Goal: Navigation & Orientation: Understand site structure

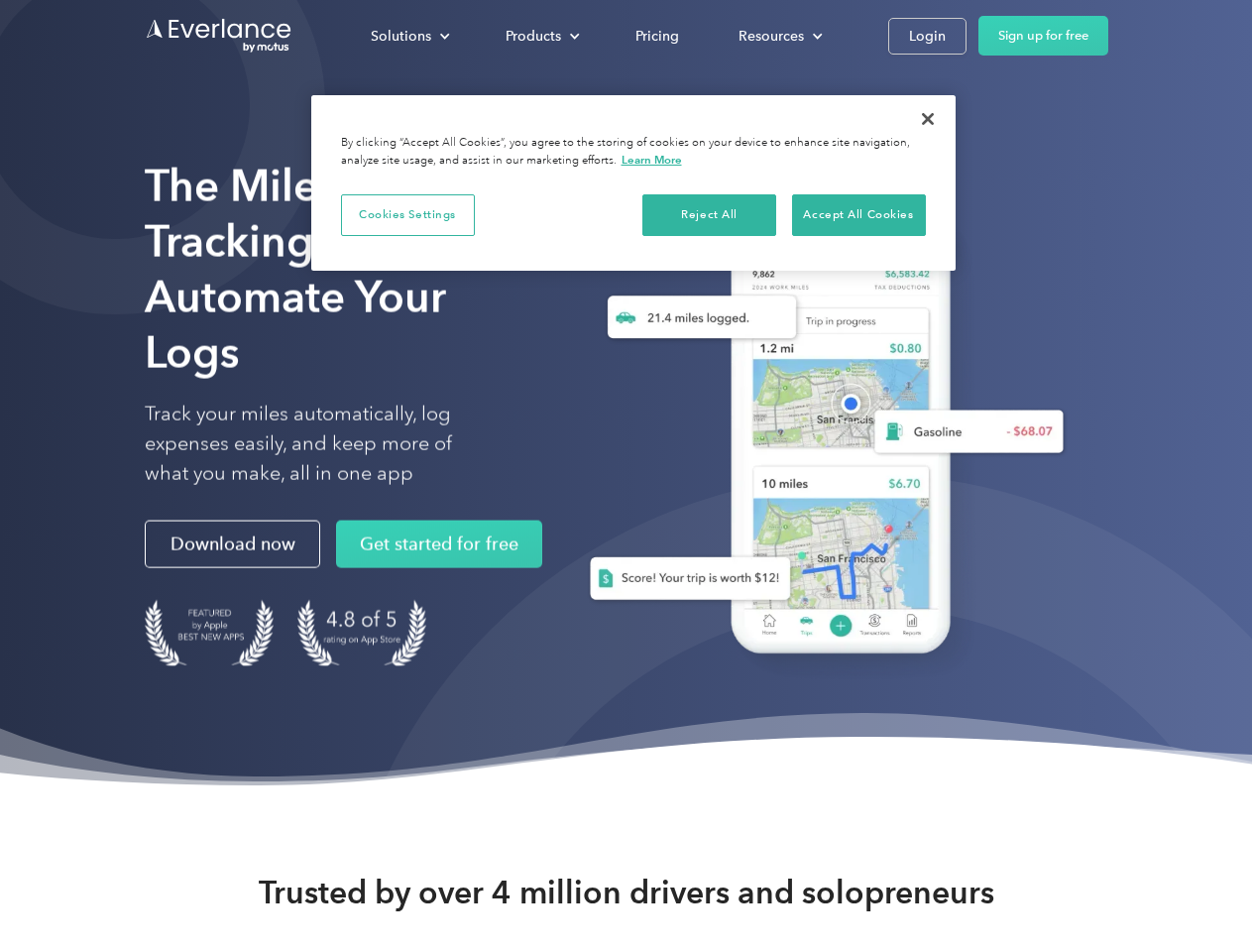
click at [410, 36] on div "Solutions" at bounding box center [401, 36] width 61 height 25
click at [540, 36] on div "Products" at bounding box center [533, 36] width 56 height 25
click at [779, 36] on div "Resources" at bounding box center [772, 36] width 66 height 25
click at [408, 214] on button "Cookies Settings" at bounding box center [408, 215] width 134 height 42
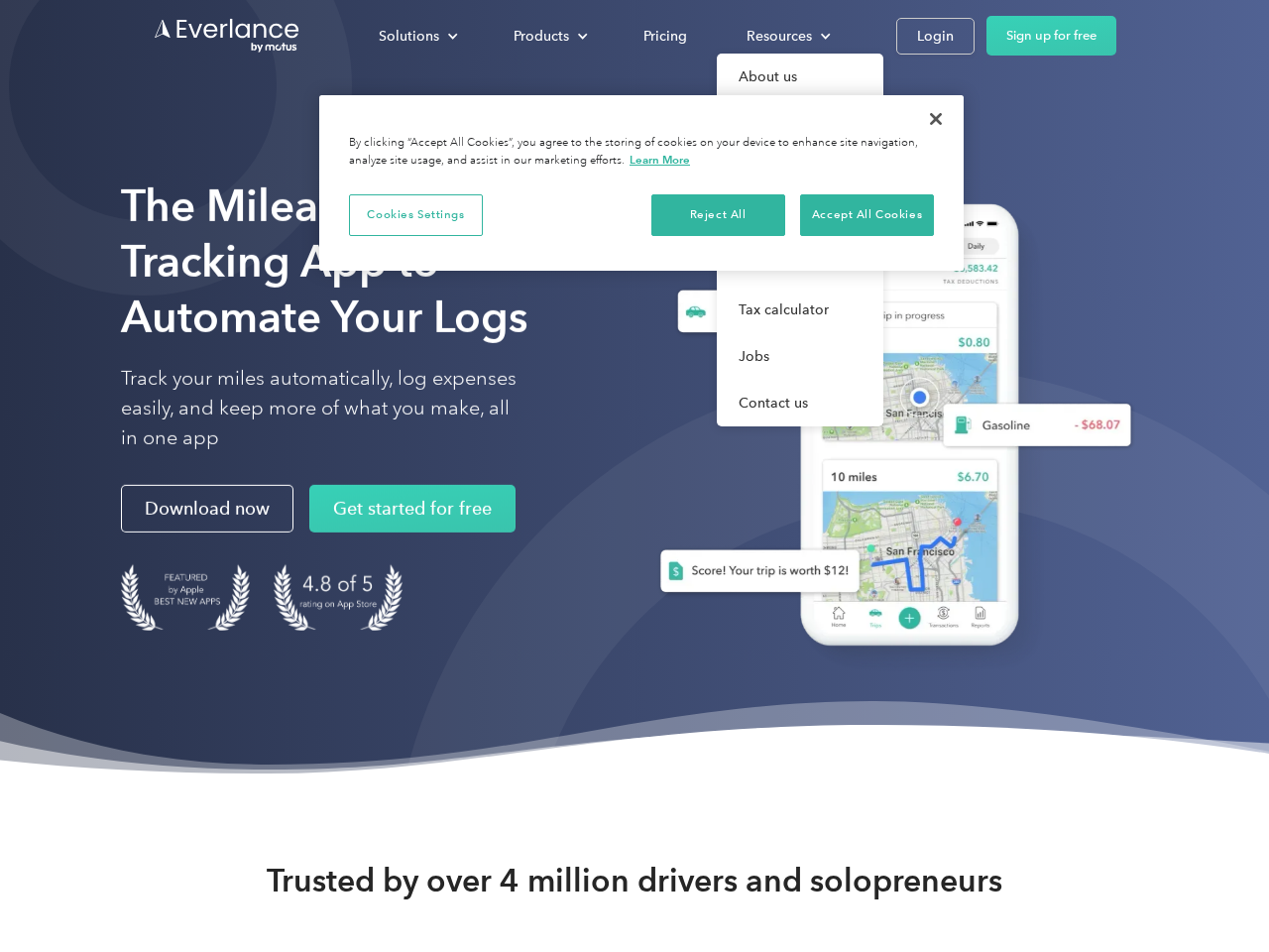
click at [0, 0] on div "When you visit any website, it may store or retrieve information on your browse…" at bounding box center [0, 0] width 0 height 0
